Goal: Task Accomplishment & Management: Manage account settings

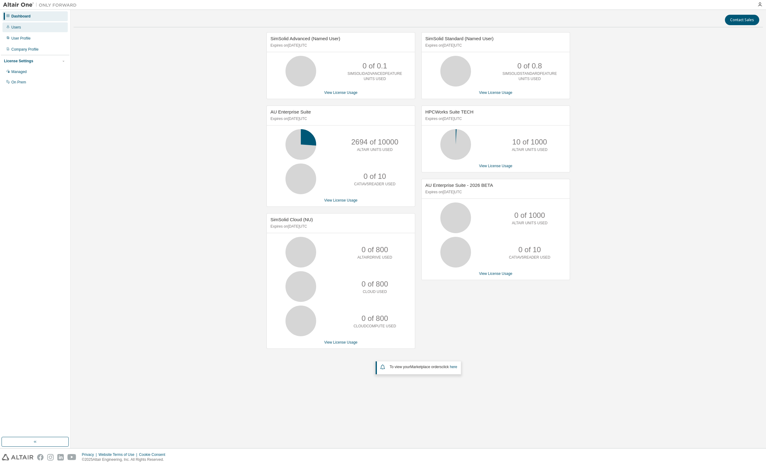
click at [22, 25] on div "Users" at bounding box center [34, 27] width 65 height 10
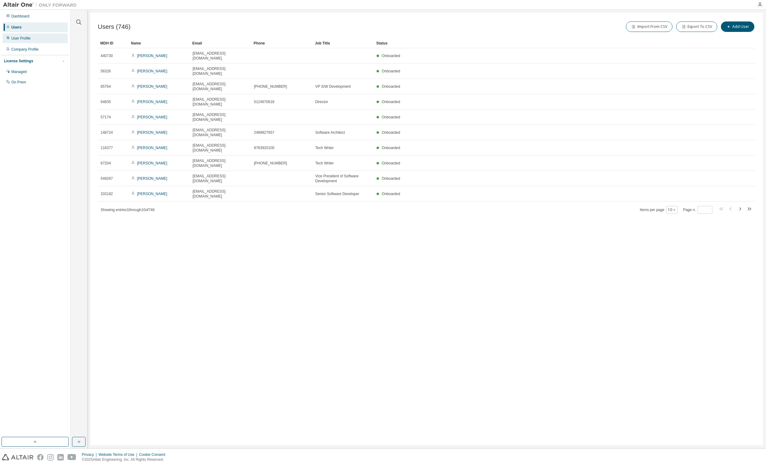
click at [23, 40] on div "User Profile" at bounding box center [20, 38] width 19 height 5
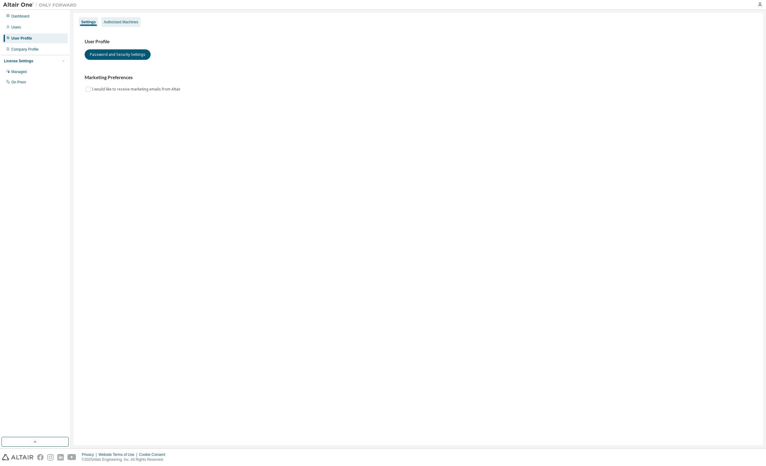
click at [127, 23] on div "Authorized Machines" at bounding box center [121, 22] width 34 height 5
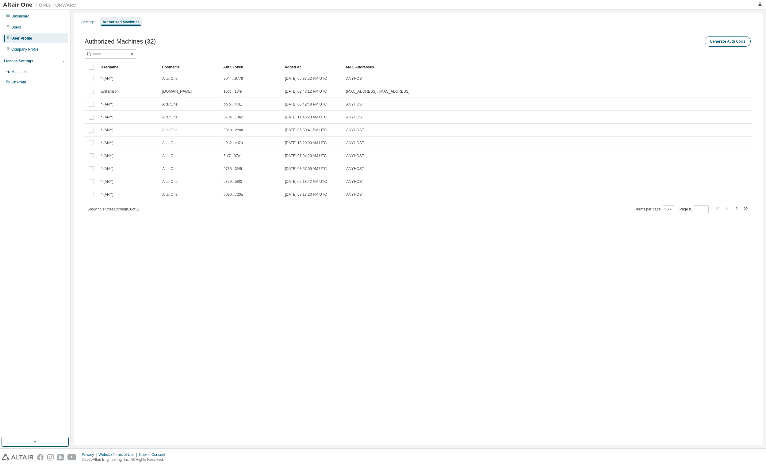
click at [730, 41] on button "Generate Auth Code" at bounding box center [727, 41] width 46 height 10
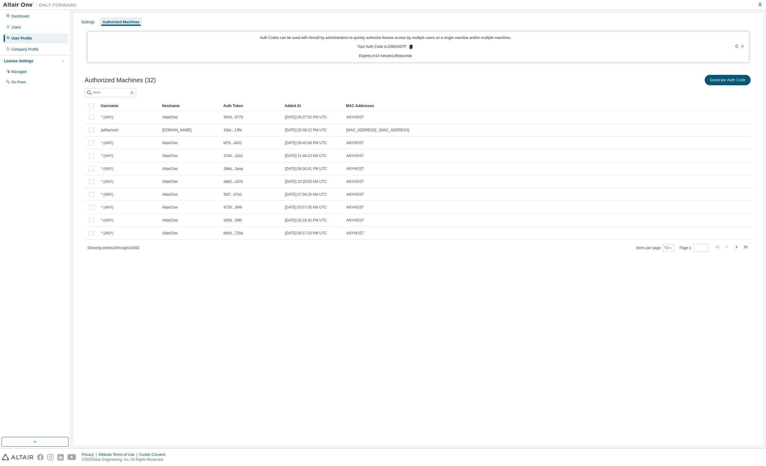
click at [413, 45] on icon at bounding box center [410, 47] width 3 height 4
